Goal: Information Seeking & Learning: Stay updated

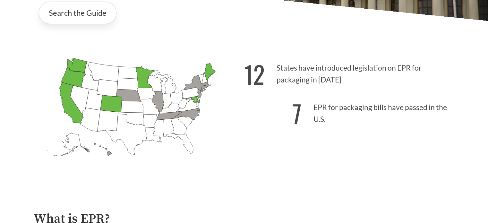
scroll to position [160, 0]
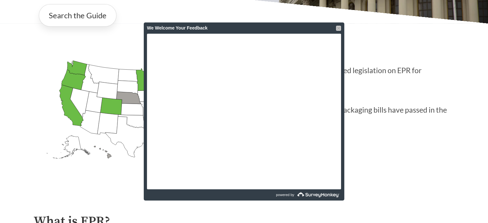
click at [340, 30] on div "We Welcome Your Feedback" at bounding box center [244, 27] width 201 height 11
click at [339, 30] on div at bounding box center [338, 28] width 5 height 5
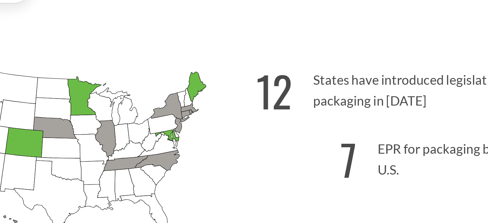
scroll to position [103, 0]
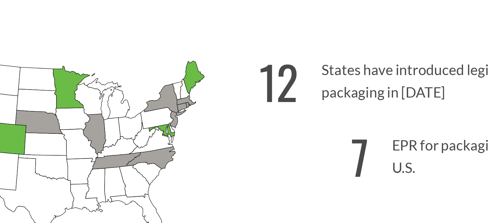
click at [206, 145] on icon "[US_STATE] Introduced: 2" at bounding box center [206, 144] width 10 height 5
click at [207, 147] on icon "[US_STATE] Introduced: 4" at bounding box center [206, 146] width 2 height 3
click at [202, 147] on icon "[US_STATE] Introduced: 2" at bounding box center [206, 144] width 10 height 5
click at [197, 143] on icon "[US_STATE] Introduced: 3" at bounding box center [195, 144] width 22 height 17
click at [199, 157] on icon "[US_STATE] Introduced: 1" at bounding box center [199, 154] width 4 height 9
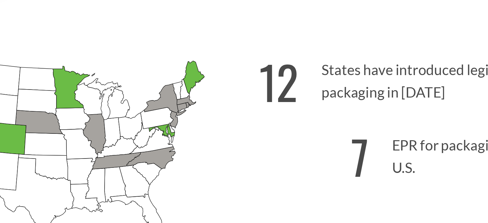
click at [192, 173] on icon "[US_STATE] Introduced: 1" at bounding box center [187, 174] width 25 height 12
click at [170, 174] on icon "[US_STATE] Introduced: 2" at bounding box center [168, 175] width 25 height 9
click at [156, 159] on icon "[US_STATE] Introduced: 2" at bounding box center [158, 161] width 12 height 21
click at [121, 154] on icon "[US_STATE] Introduced: 1" at bounding box center [128, 156] width 25 height 12
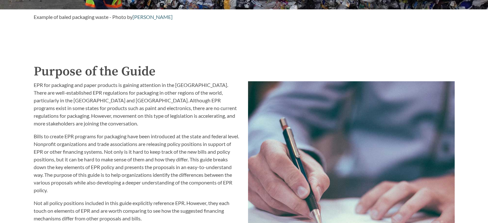
scroll to position [126, 0]
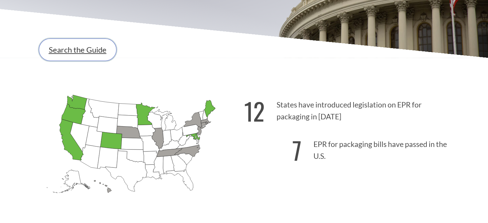
click at [89, 51] on link "Search the Guide" at bounding box center [78, 50] width 78 height 22
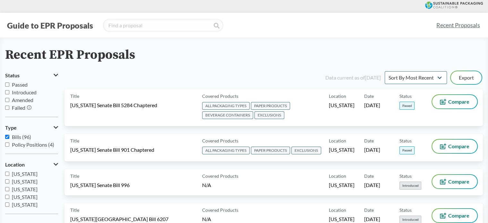
click at [21, 135] on span "Bills (96)" at bounding box center [21, 137] width 19 height 6
click at [9, 135] on input "Bills (96)" at bounding box center [7, 137] width 4 height 4
checkbox input "false"
click at [29, 145] on span "Policy Positions (4)" at bounding box center [33, 145] width 42 height 6
click at [9, 145] on input "Policy Positions (4)" at bounding box center [7, 144] width 4 height 4
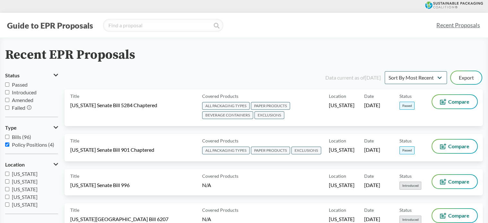
checkbox input "true"
click at [21, 140] on span "Bills (96)" at bounding box center [21, 137] width 19 height 6
click at [9, 139] on input "Bills (96)" at bounding box center [7, 137] width 4 height 4
checkbox input "true"
click at [24, 146] on span "Policy Positions (4)" at bounding box center [33, 145] width 42 height 6
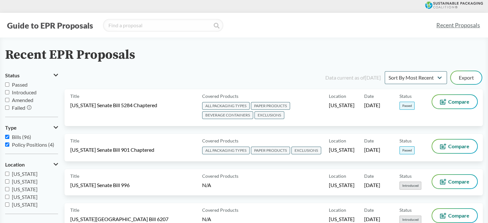
click at [9, 146] on input "Policy Positions (4)" at bounding box center [7, 144] width 4 height 4
checkbox input "false"
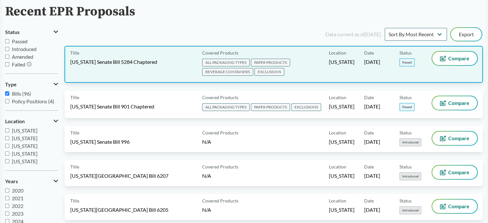
scroll to position [32, 0]
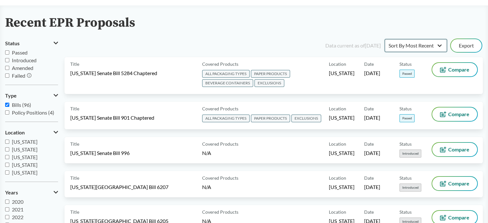
click at [416, 46] on select "Sort By Most Recent Sort By Status" at bounding box center [416, 45] width 62 height 13
drag, startPoint x: 420, startPoint y: 47, endPoint x: 436, endPoint y: 48, distance: 16.2
click at [420, 47] on select "Sort By Most Recent Sort By Status" at bounding box center [416, 45] width 62 height 13
click at [424, 45] on select "Sort By Most Recent Sort By Status" at bounding box center [416, 45] width 62 height 13
select select "Sort By Status"
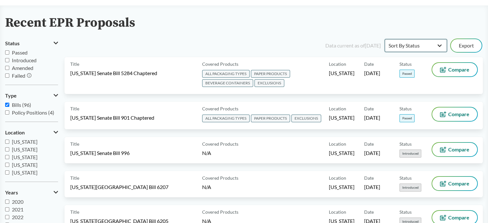
click at [385, 39] on select "Sort By Most Recent Sort By Status" at bounding box center [416, 45] width 62 height 13
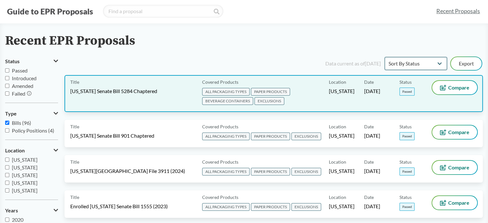
scroll to position [0, 0]
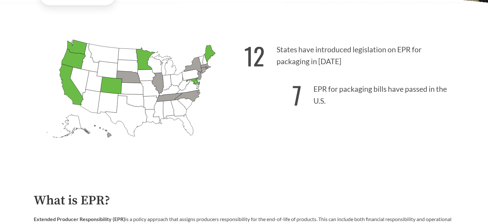
scroll to position [193, 0]
